Goal: Find specific page/section: Find specific page/section

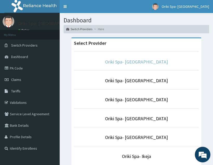
click at [136, 60] on link "Oriki Spa- [GEOGRAPHIC_DATA]" at bounding box center [136, 62] width 63 height 6
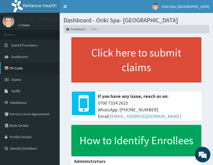
click at [29, 69] on link "PA Code" at bounding box center [30, 67] width 60 height 11
